Goal: Information Seeking & Learning: Find specific fact

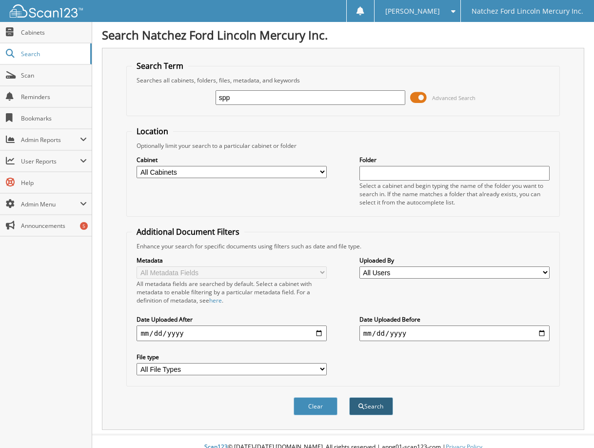
type input "spp"
click at [386, 405] on button "Search" at bounding box center [371, 406] width 44 height 18
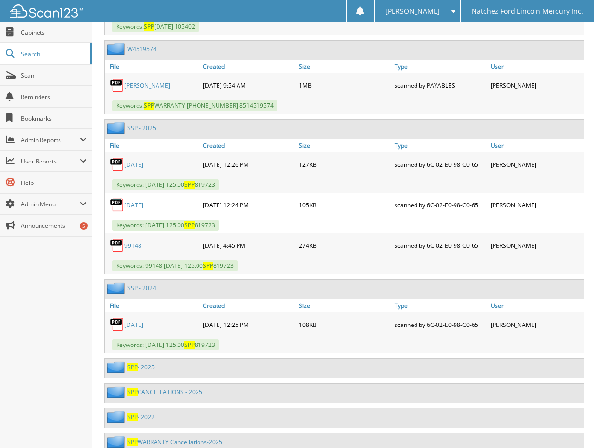
scroll to position [6873, 0]
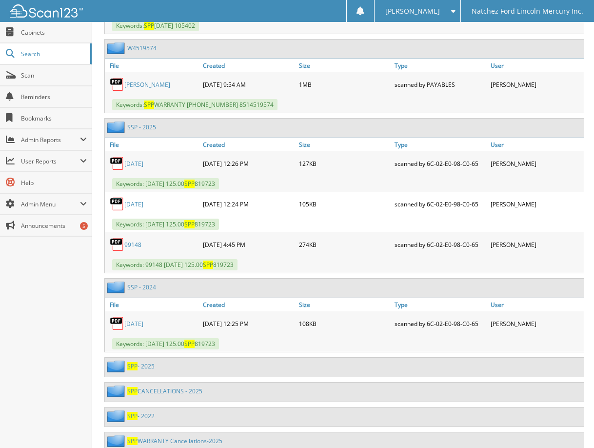
click at [142, 362] on link "SPP - 2025" at bounding box center [140, 366] width 27 height 8
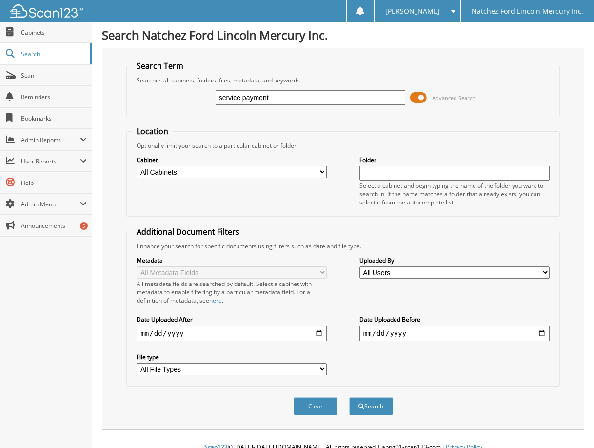
type input "service payment"
click at [349, 397] on button "Search" at bounding box center [371, 406] width 44 height 18
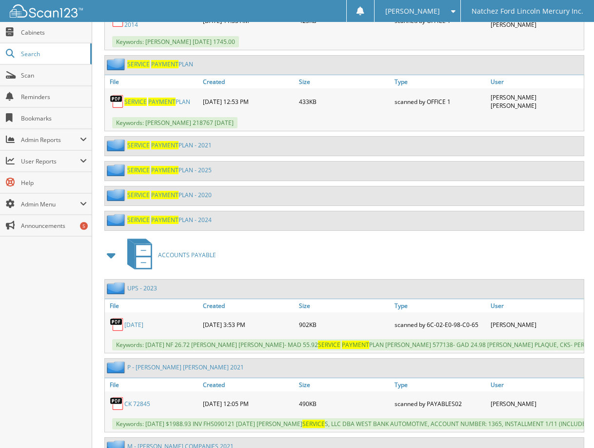
scroll to position [926, 0]
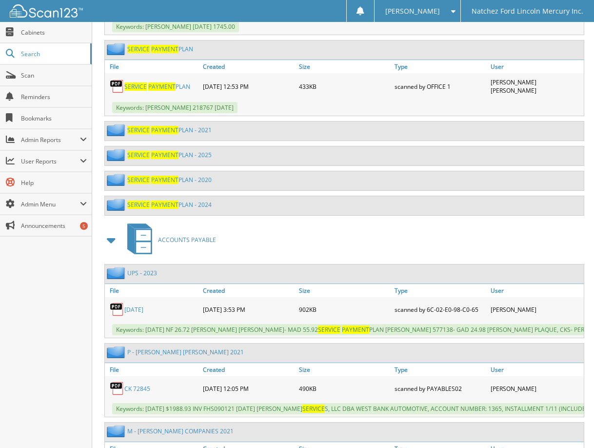
click at [163, 200] on span "PAYMENT" at bounding box center [164, 204] width 27 height 8
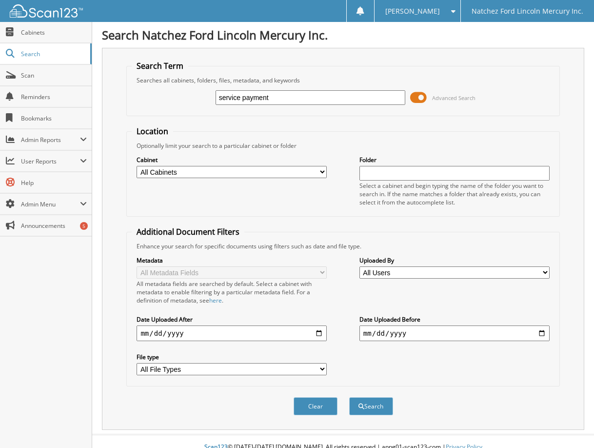
type input "service payment"
click at [349, 397] on button "Search" at bounding box center [371, 406] width 44 height 18
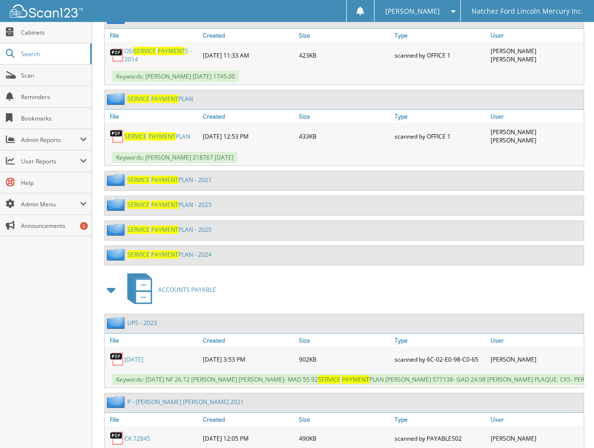
scroll to position [829, 0]
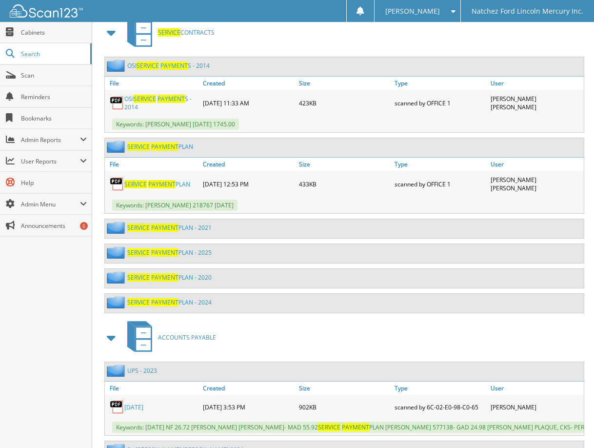
click at [164, 180] on span "PAYMENT" at bounding box center [161, 184] width 27 height 8
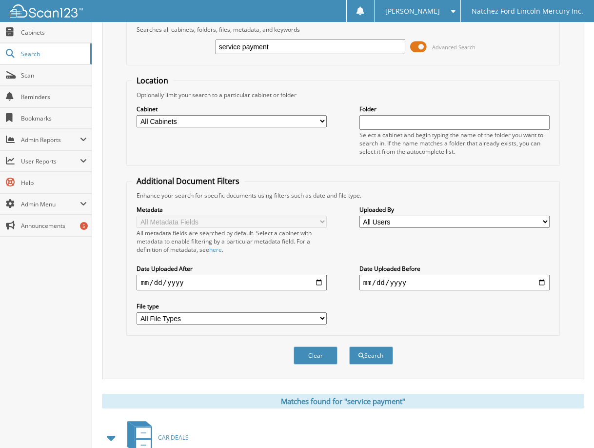
scroll to position [49, 0]
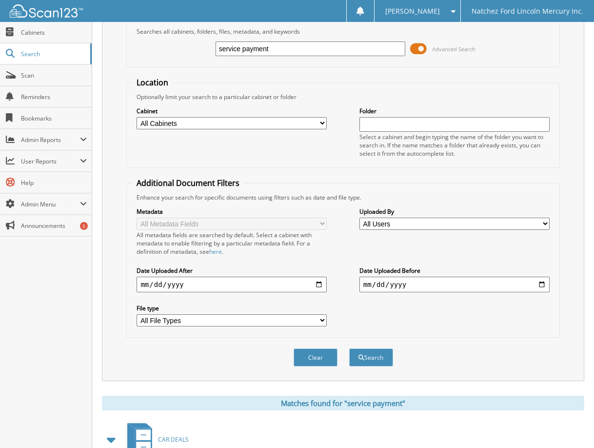
drag, startPoint x: 292, startPoint y: 46, endPoint x: 179, endPoint y: 43, distance: 112.6
click at [180, 45] on div "service payment Advanced Search" at bounding box center [343, 49] width 422 height 26
type input "a57686"
click at [349, 348] on button "Search" at bounding box center [371, 357] width 44 height 18
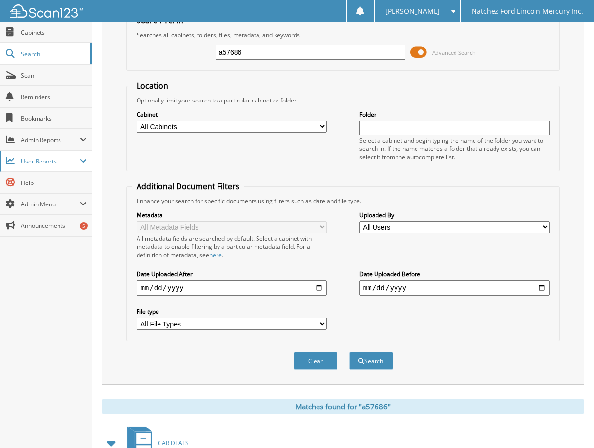
scroll to position [39, 0]
